Goal: Task Accomplishment & Management: Complete application form

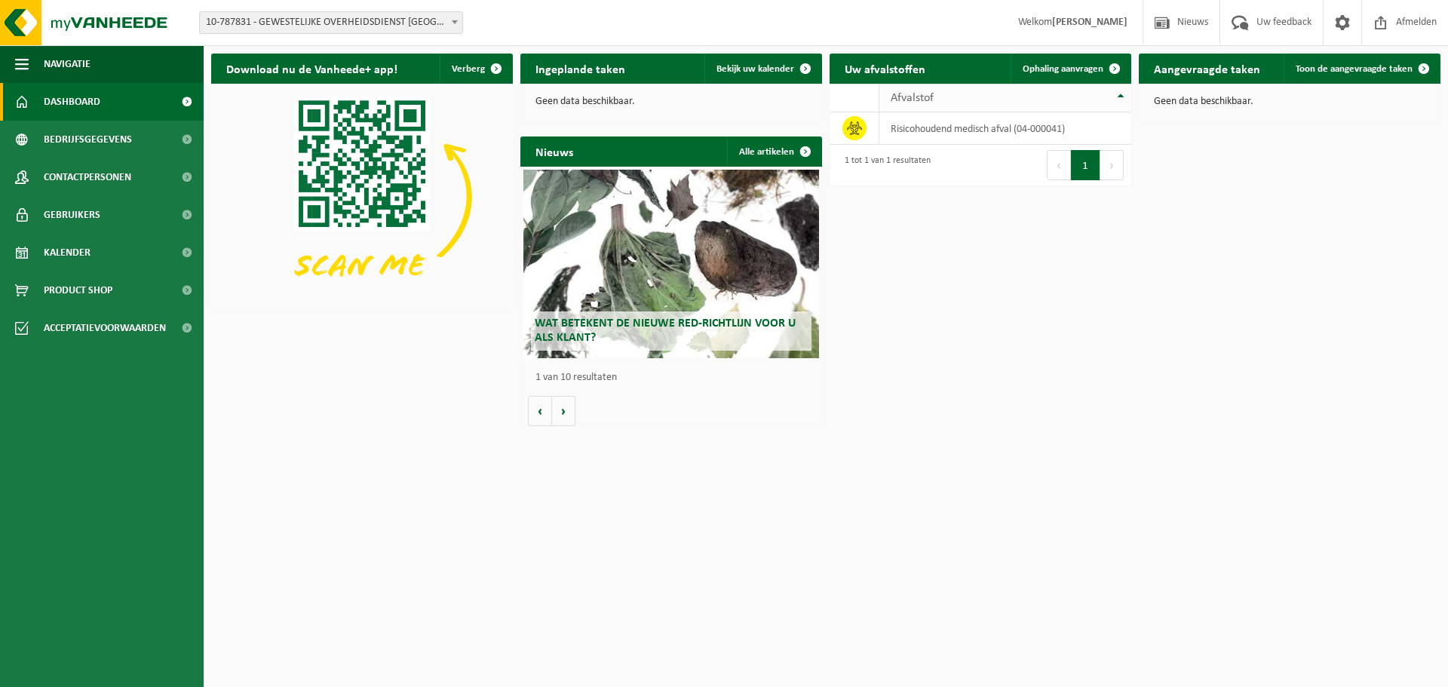
drag, startPoint x: 1079, startPoint y: 63, endPoint x: 1001, endPoint y: 102, distance: 87.0
click at [1079, 63] on link "Ophaling aanvragen" at bounding box center [1070, 69] width 119 height 30
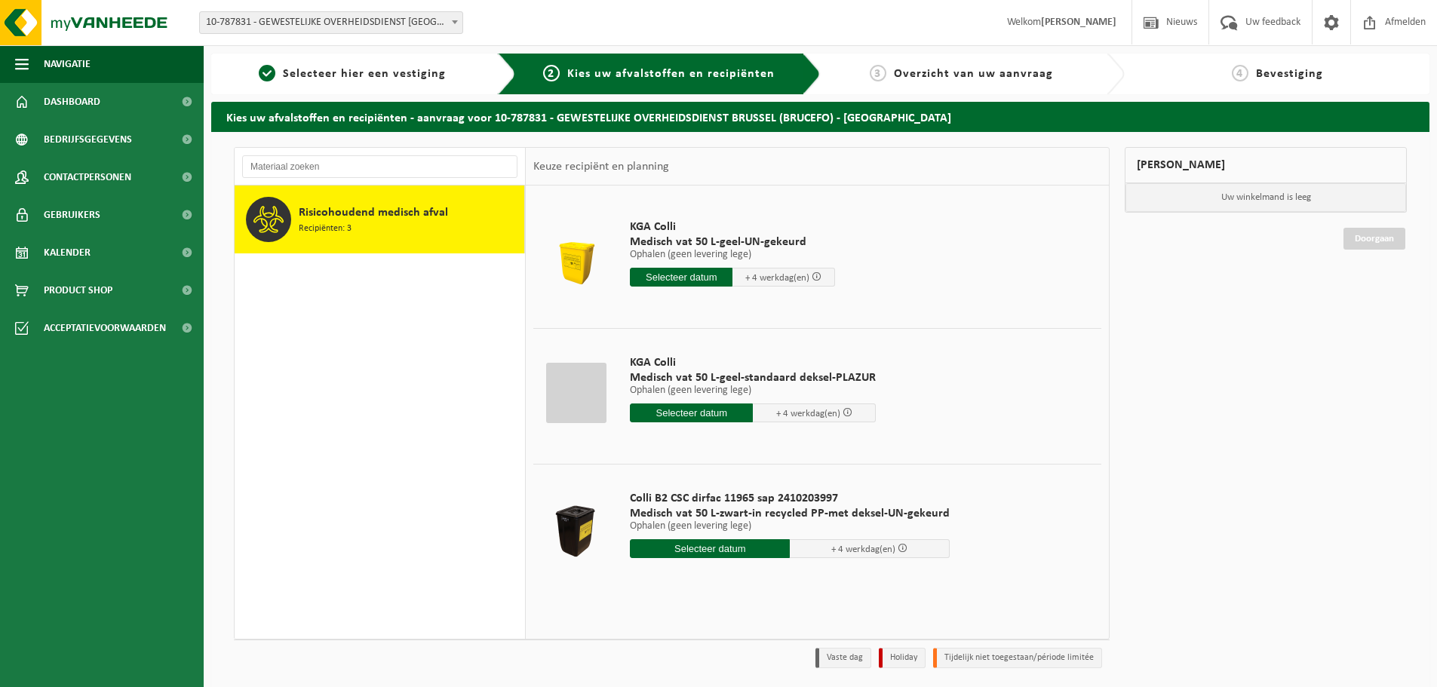
click at [704, 546] on input "text" at bounding box center [710, 548] width 160 height 19
click at [750, 655] on div "10" at bounding box center [750, 658] width 26 height 24
type input "Van 2025-10-10"
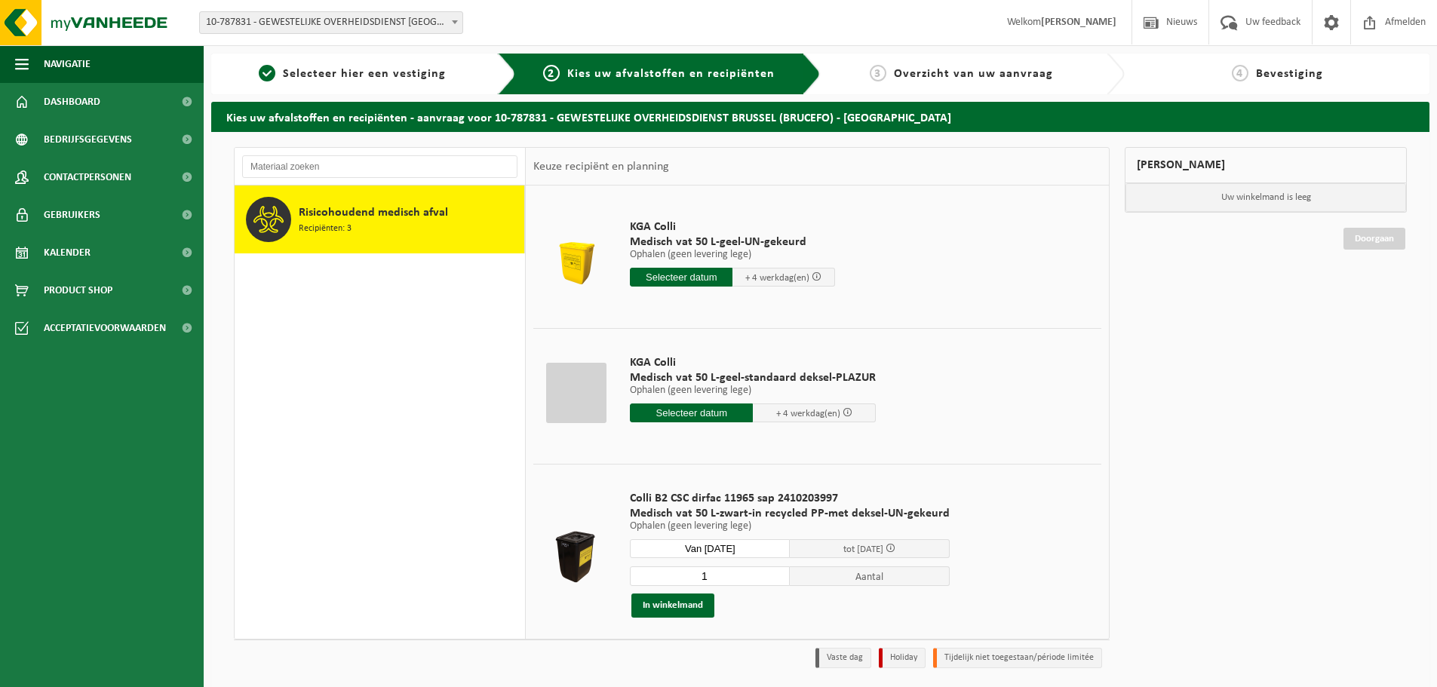
click at [714, 577] on input "1" at bounding box center [710, 576] width 160 height 20
click at [686, 605] on button "In winkelmand" at bounding box center [672, 606] width 83 height 24
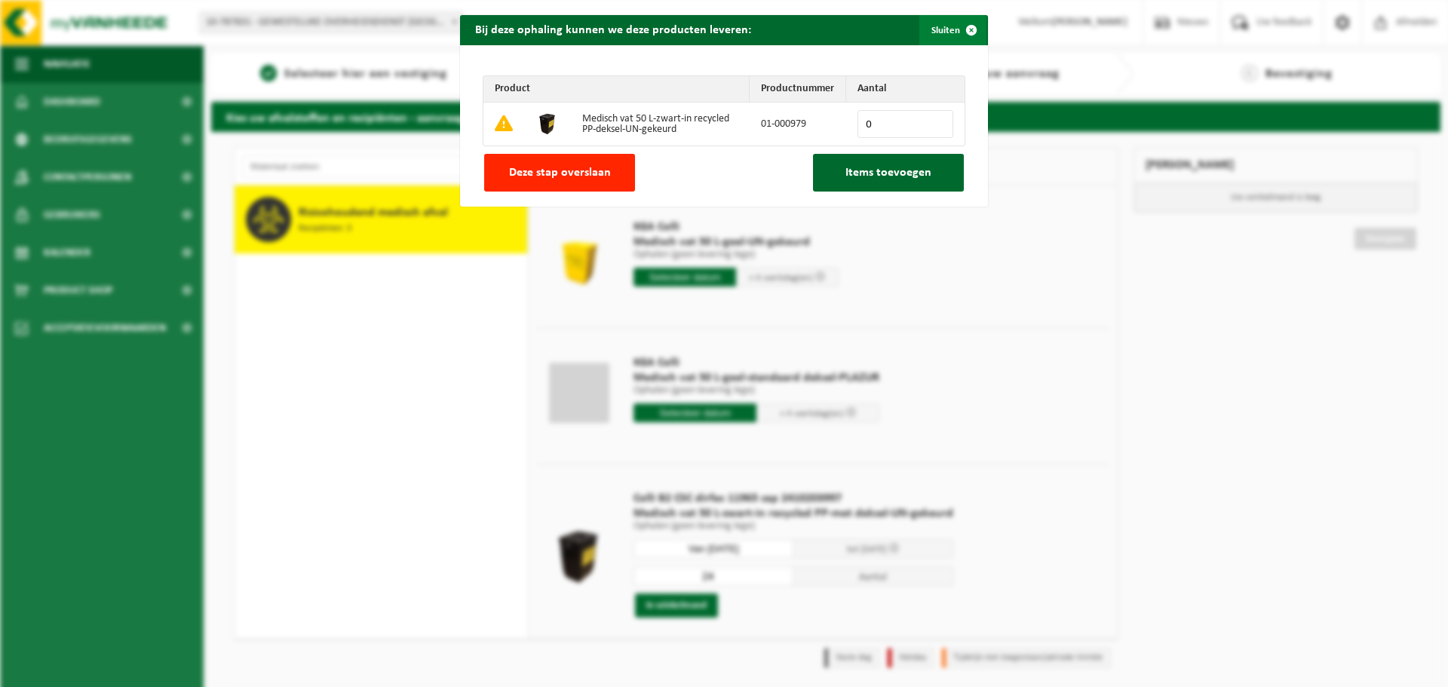
click at [963, 25] on span "button" at bounding box center [971, 30] width 30 height 30
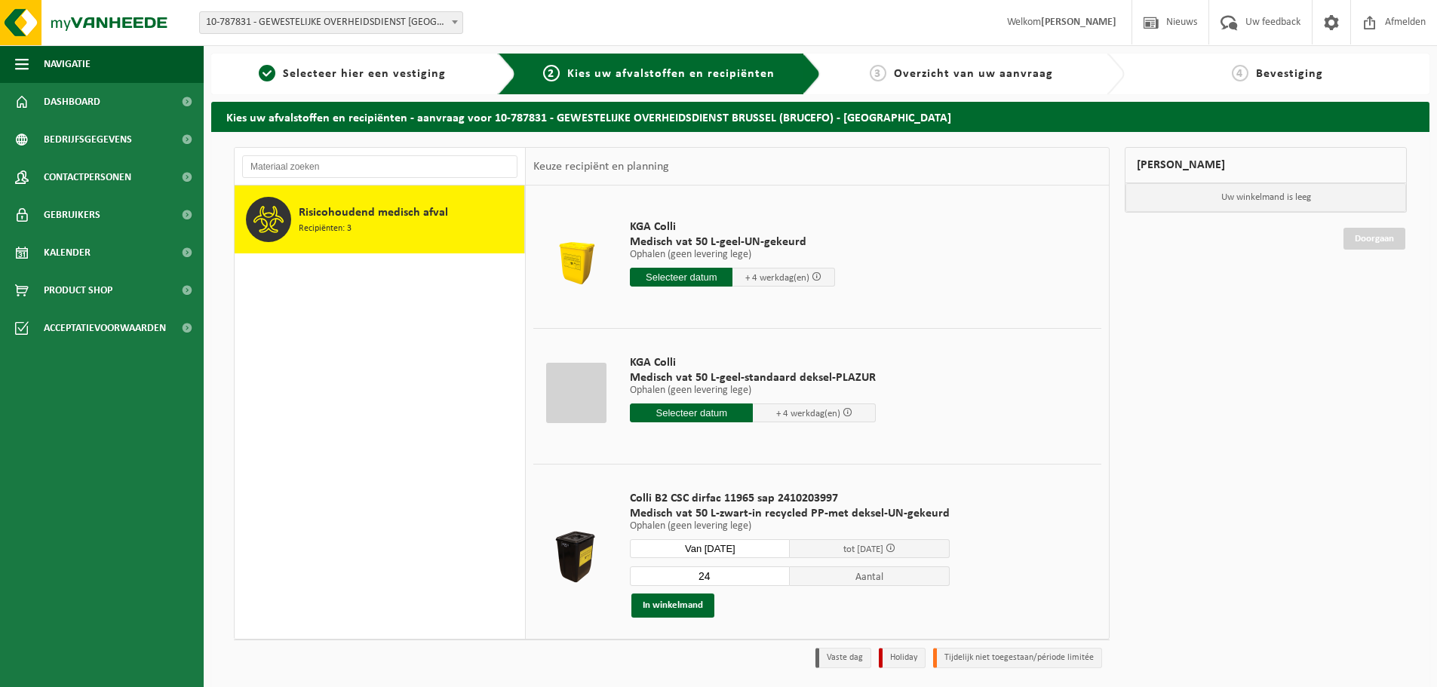
click at [729, 573] on input "24" at bounding box center [710, 576] width 160 height 20
click at [769, 582] on input "21" at bounding box center [710, 576] width 160 height 20
type input "47"
click at [772, 575] on input "47" at bounding box center [710, 576] width 160 height 20
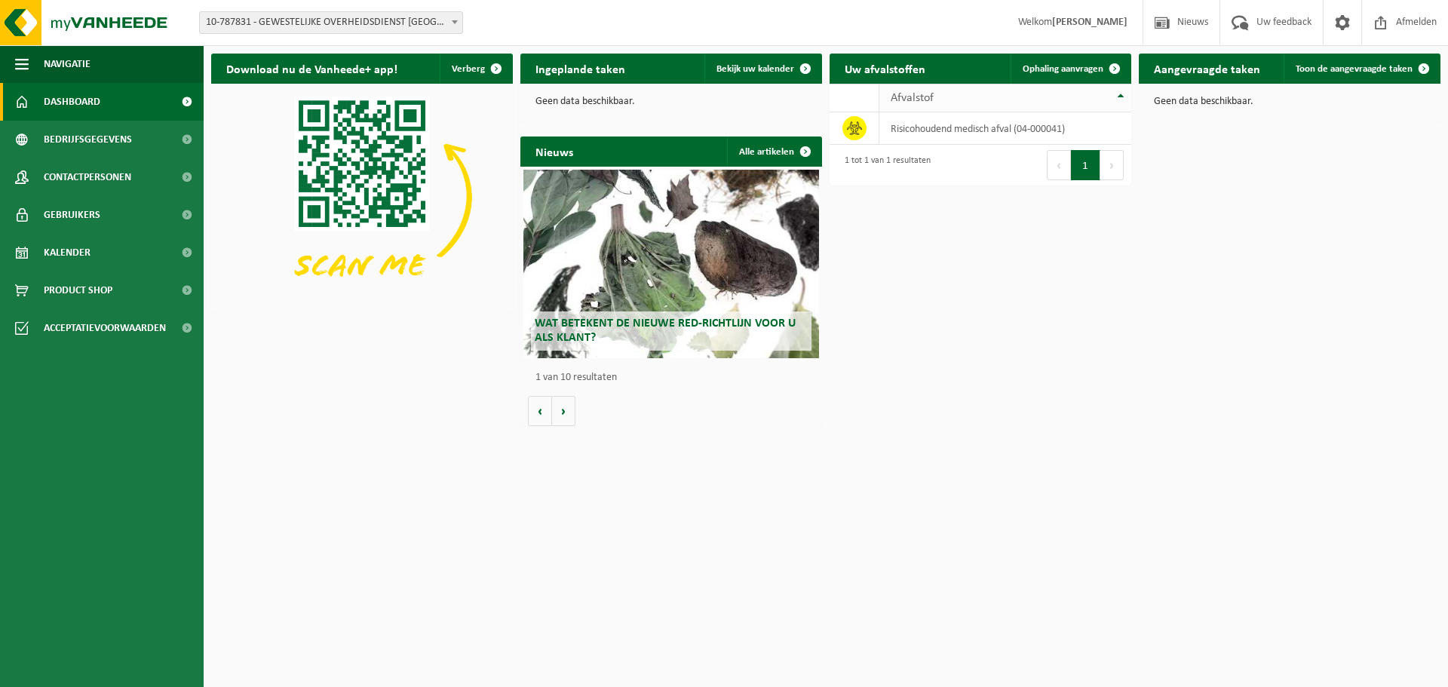
drag, startPoint x: 1063, startPoint y: 69, endPoint x: 981, endPoint y: 106, distance: 89.8
click at [1063, 69] on span "Ophaling aanvragen" at bounding box center [1063, 69] width 81 height 10
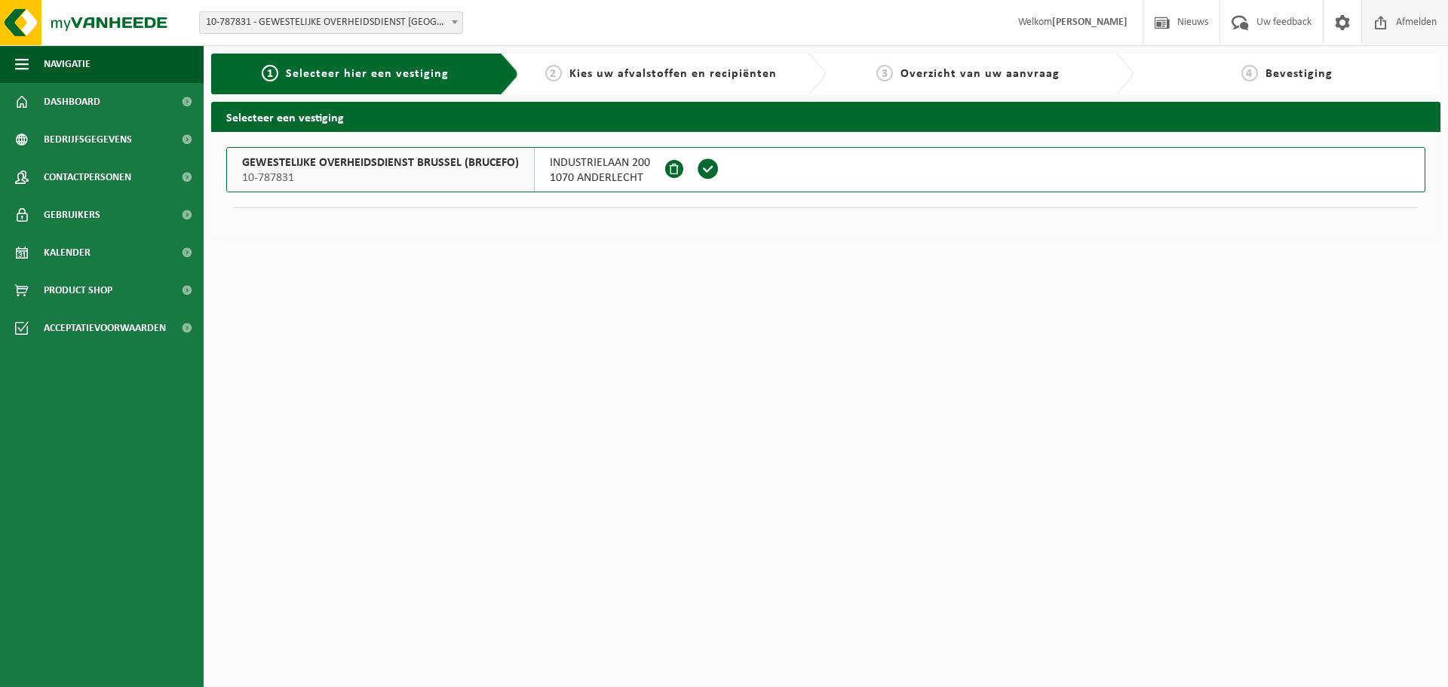
click at [1414, 20] on span "Afmelden" at bounding box center [1416, 22] width 48 height 45
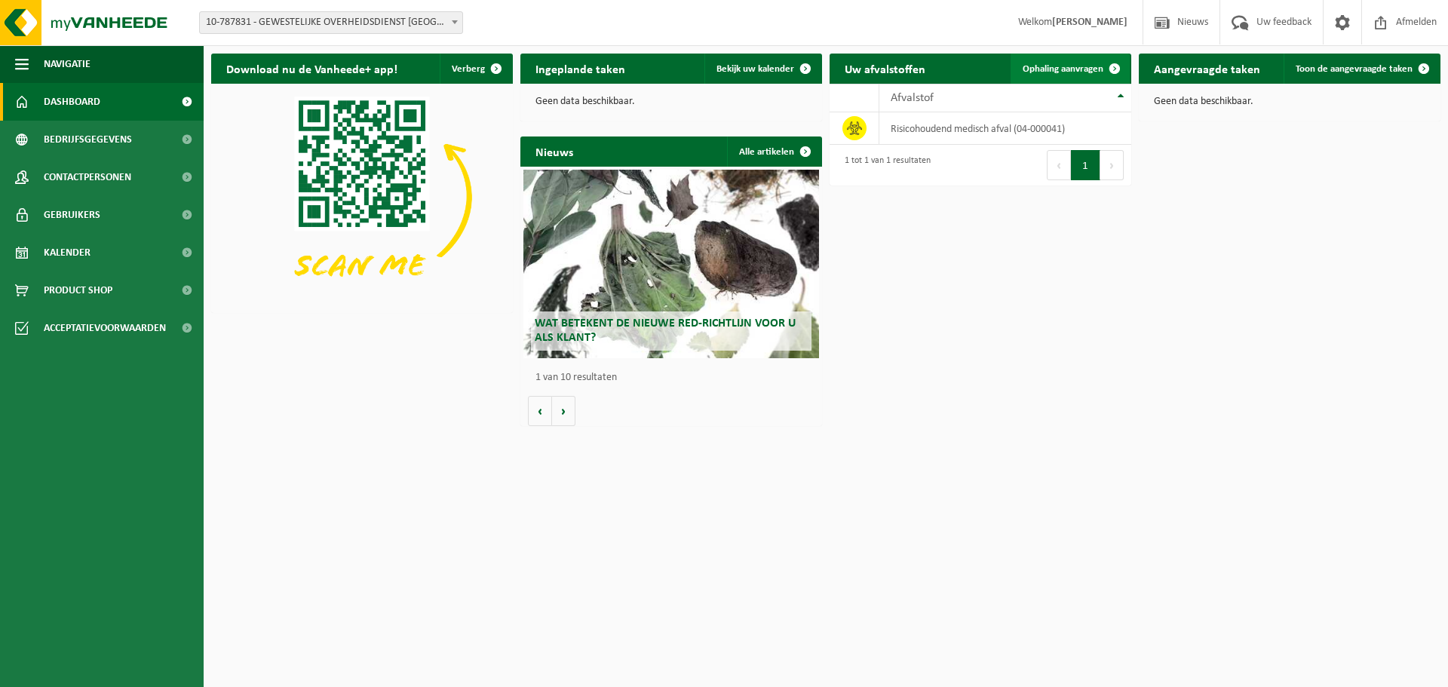
click at [1063, 62] on link "Ophaling aanvragen" at bounding box center [1070, 69] width 119 height 30
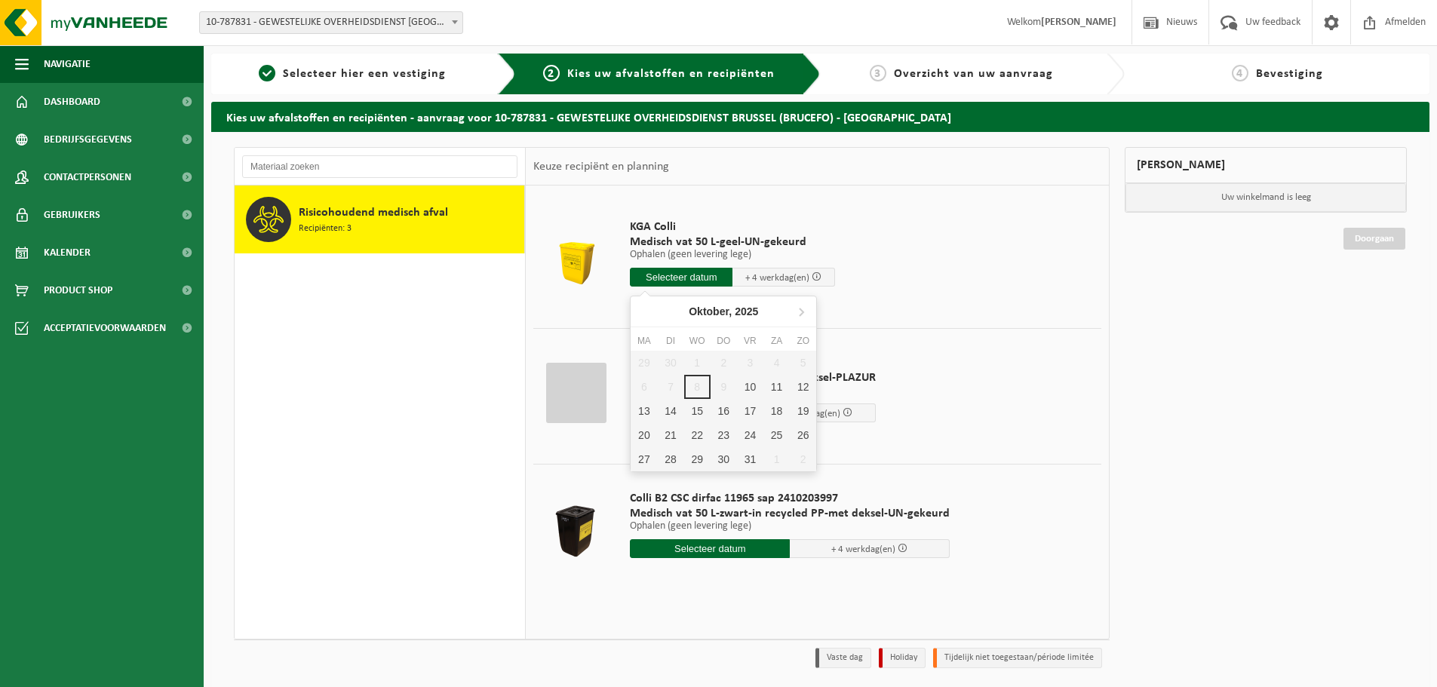
click at [651, 278] on input "text" at bounding box center [681, 277] width 103 height 19
click at [755, 383] on div "10" at bounding box center [750, 387] width 26 height 24
type input "Van 2025-10-10"
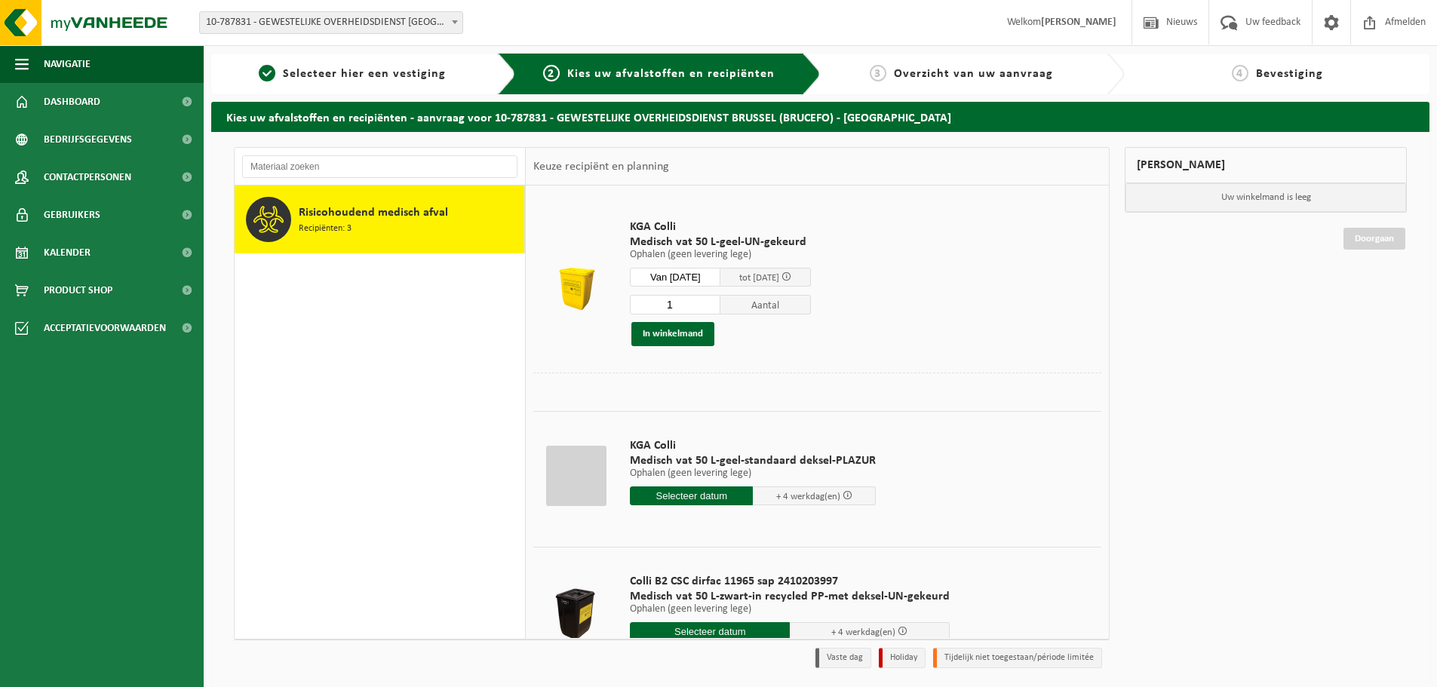
click at [680, 303] on input "1" at bounding box center [675, 305] width 91 height 20
type input "24"
click at [671, 334] on button "In winkelmand" at bounding box center [672, 334] width 83 height 24
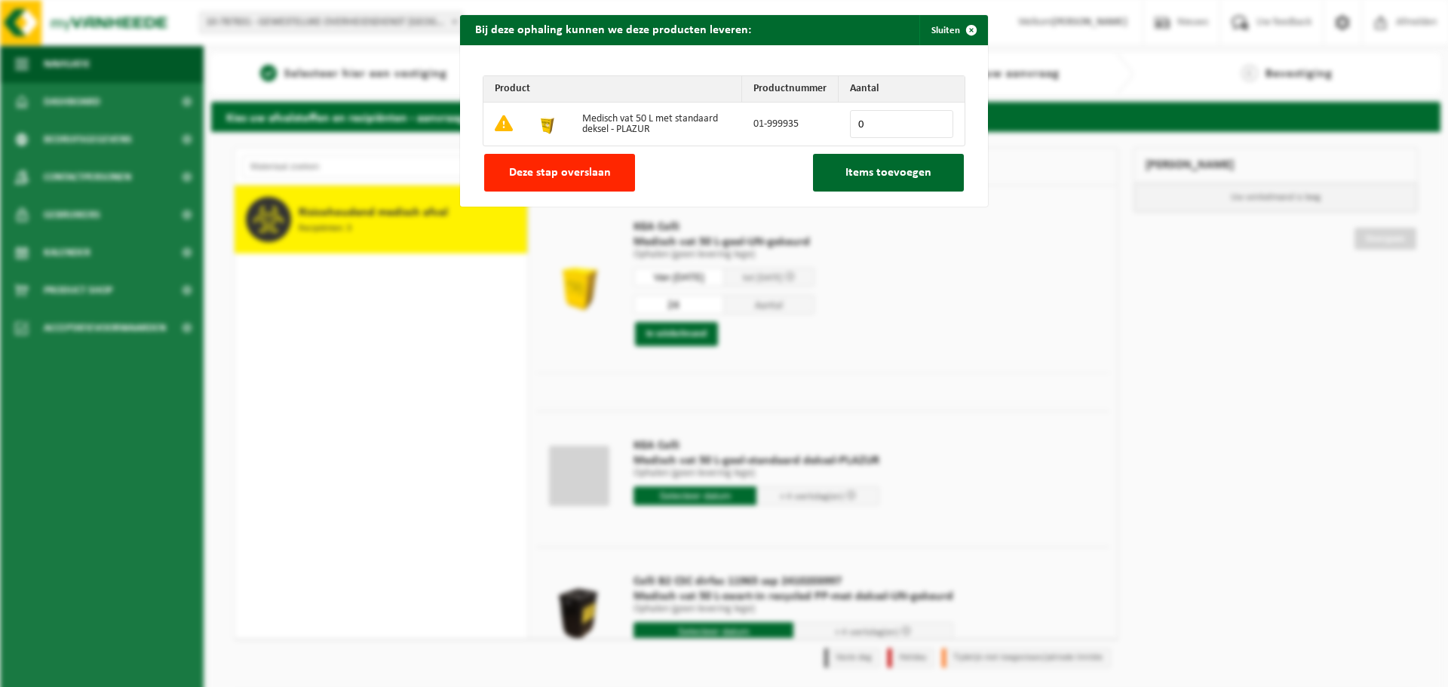
click at [874, 119] on input "0" at bounding box center [901, 124] width 103 height 28
type input "24"
click at [886, 168] on span "Items toevoegen" at bounding box center [889, 173] width 86 height 12
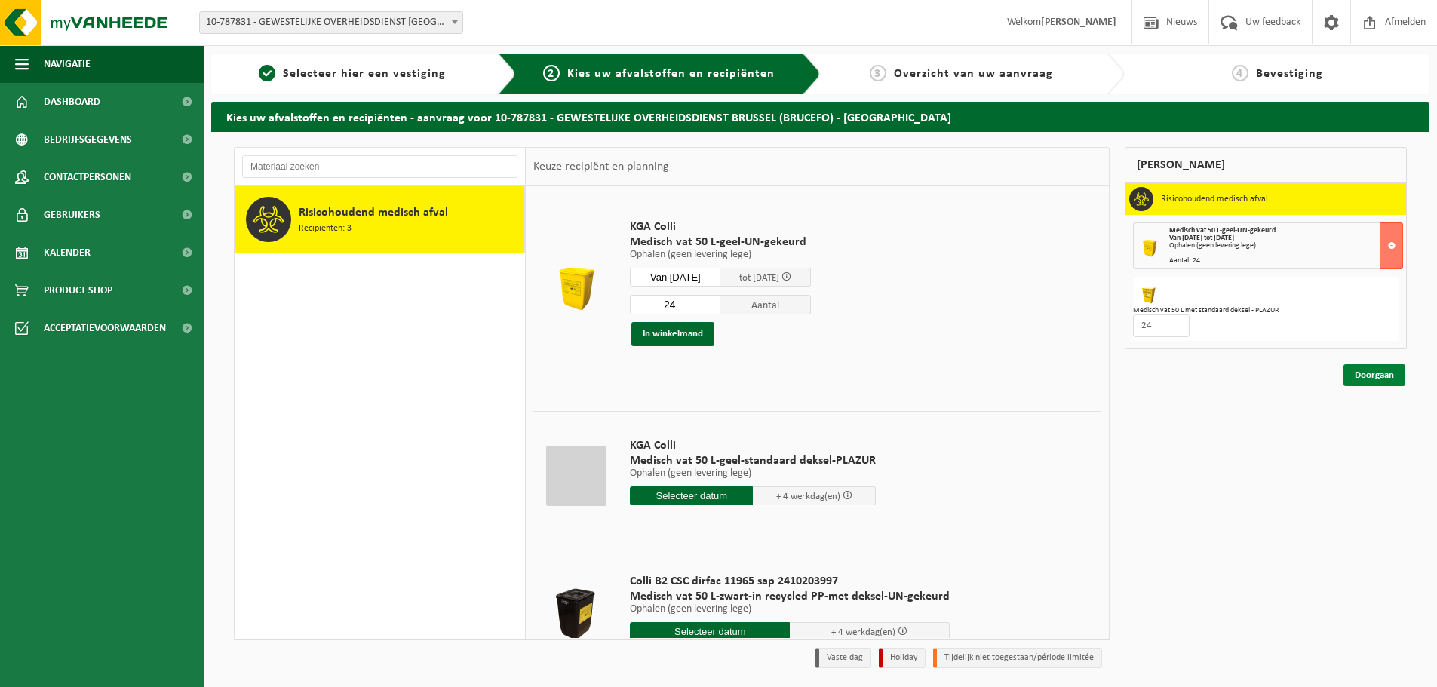
click at [1367, 374] on link "Doorgaan" at bounding box center [1374, 375] width 62 height 22
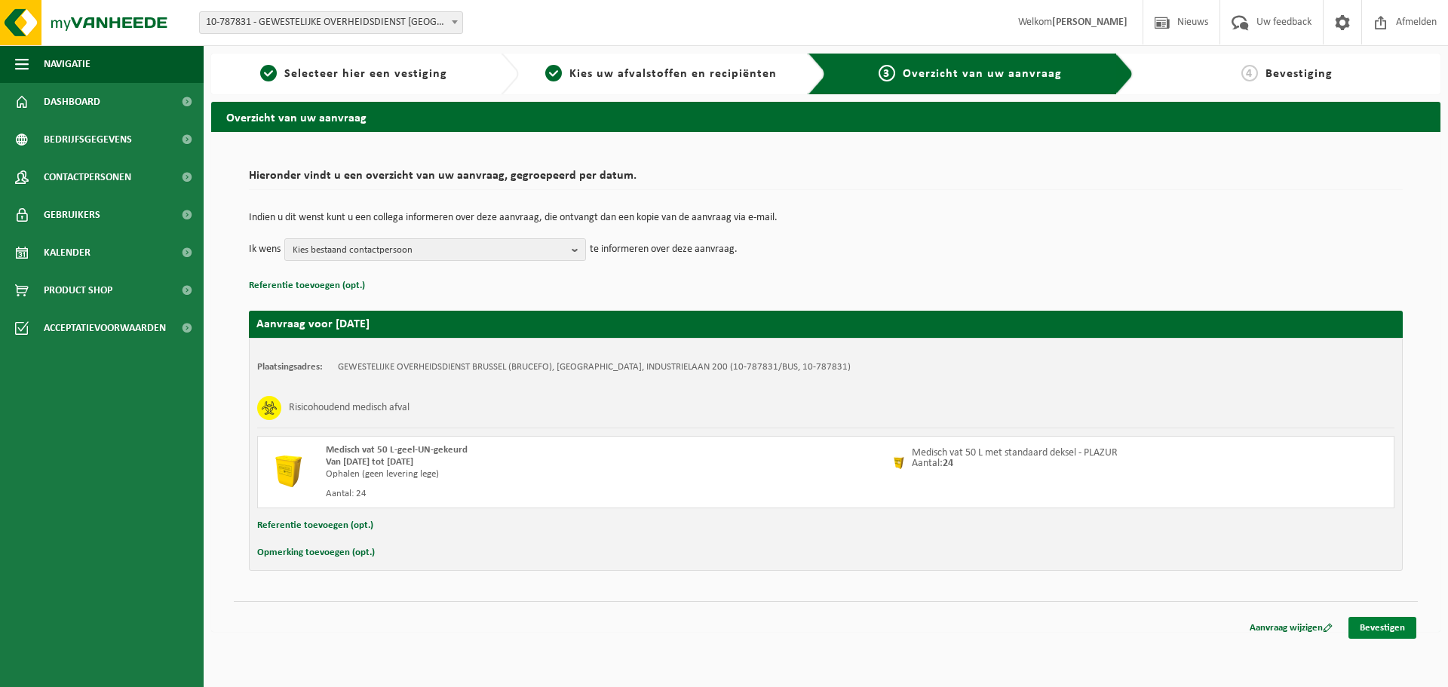
click at [1390, 624] on link "Bevestigen" at bounding box center [1383, 628] width 68 height 22
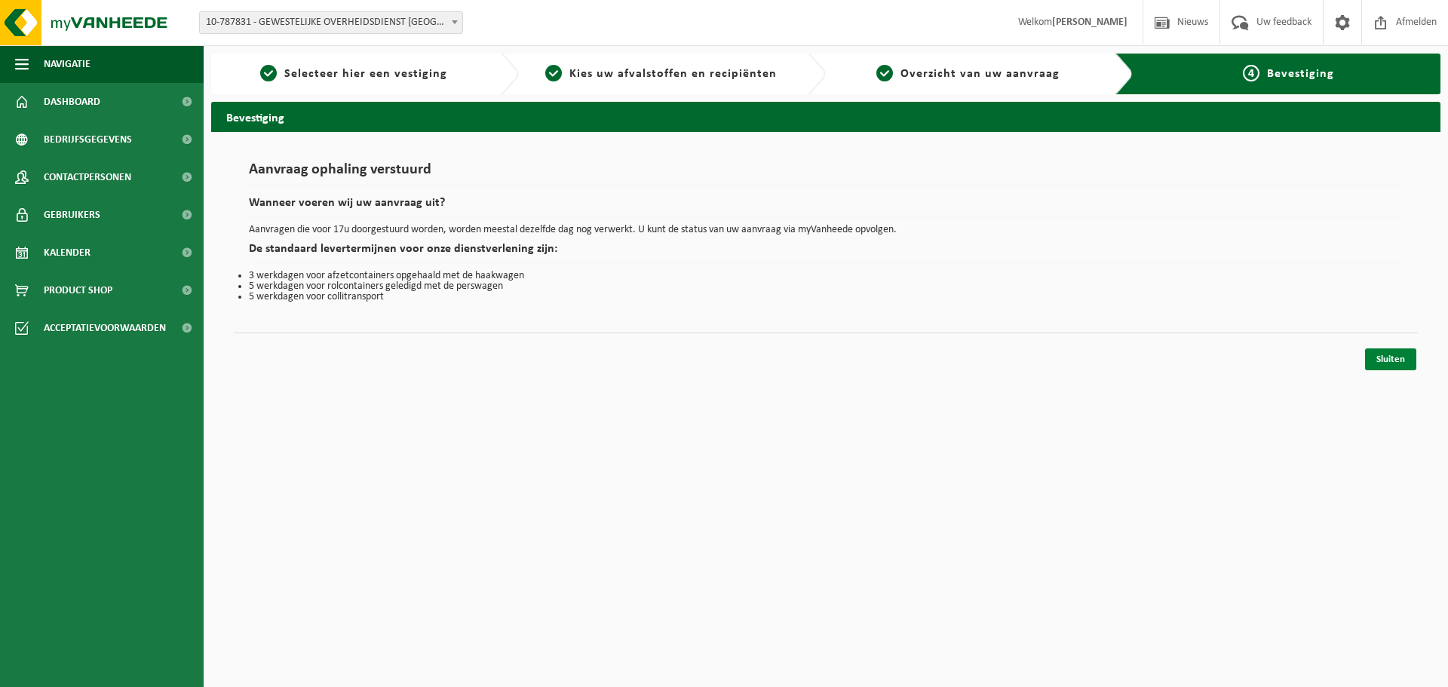
click at [1391, 361] on link "Sluiten" at bounding box center [1390, 359] width 51 height 22
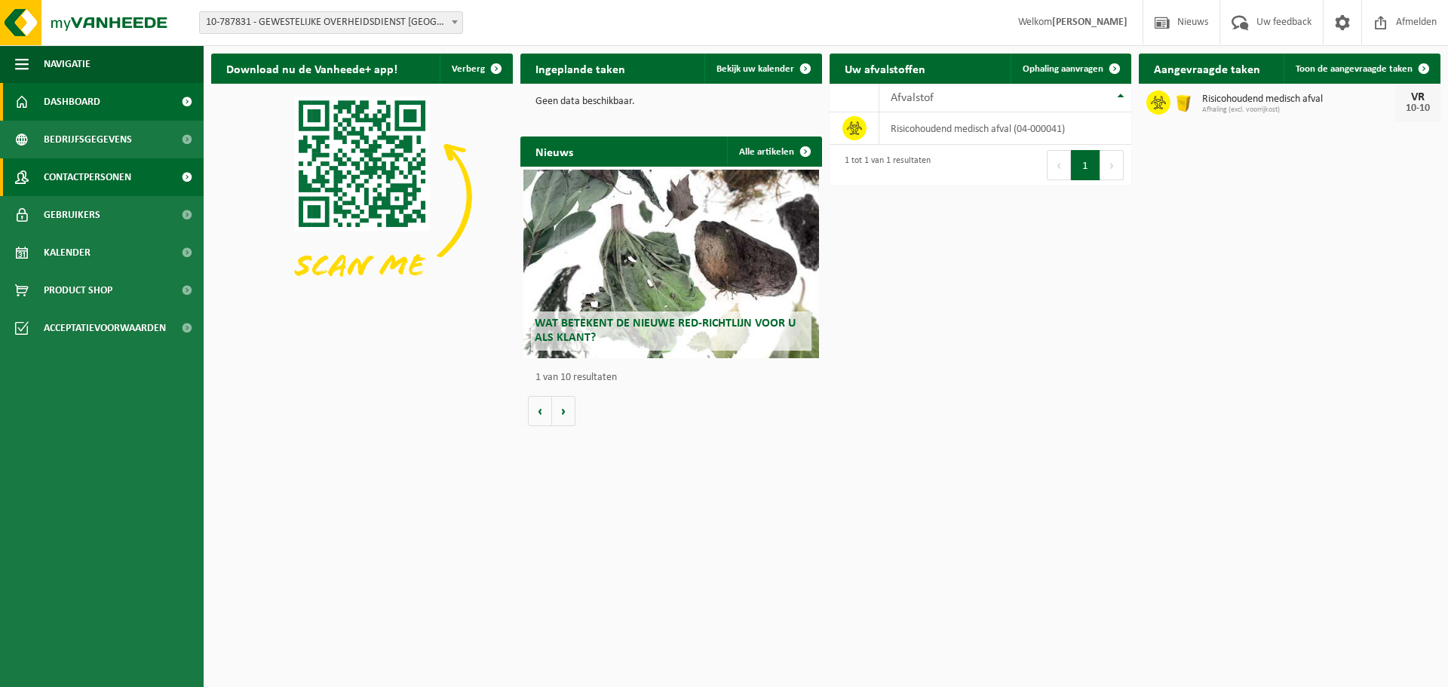
click at [117, 174] on span "Contactpersonen" at bounding box center [87, 177] width 87 height 38
click at [1409, 22] on span "Afmelden" at bounding box center [1416, 22] width 48 height 45
